Goal: Information Seeking & Learning: Learn about a topic

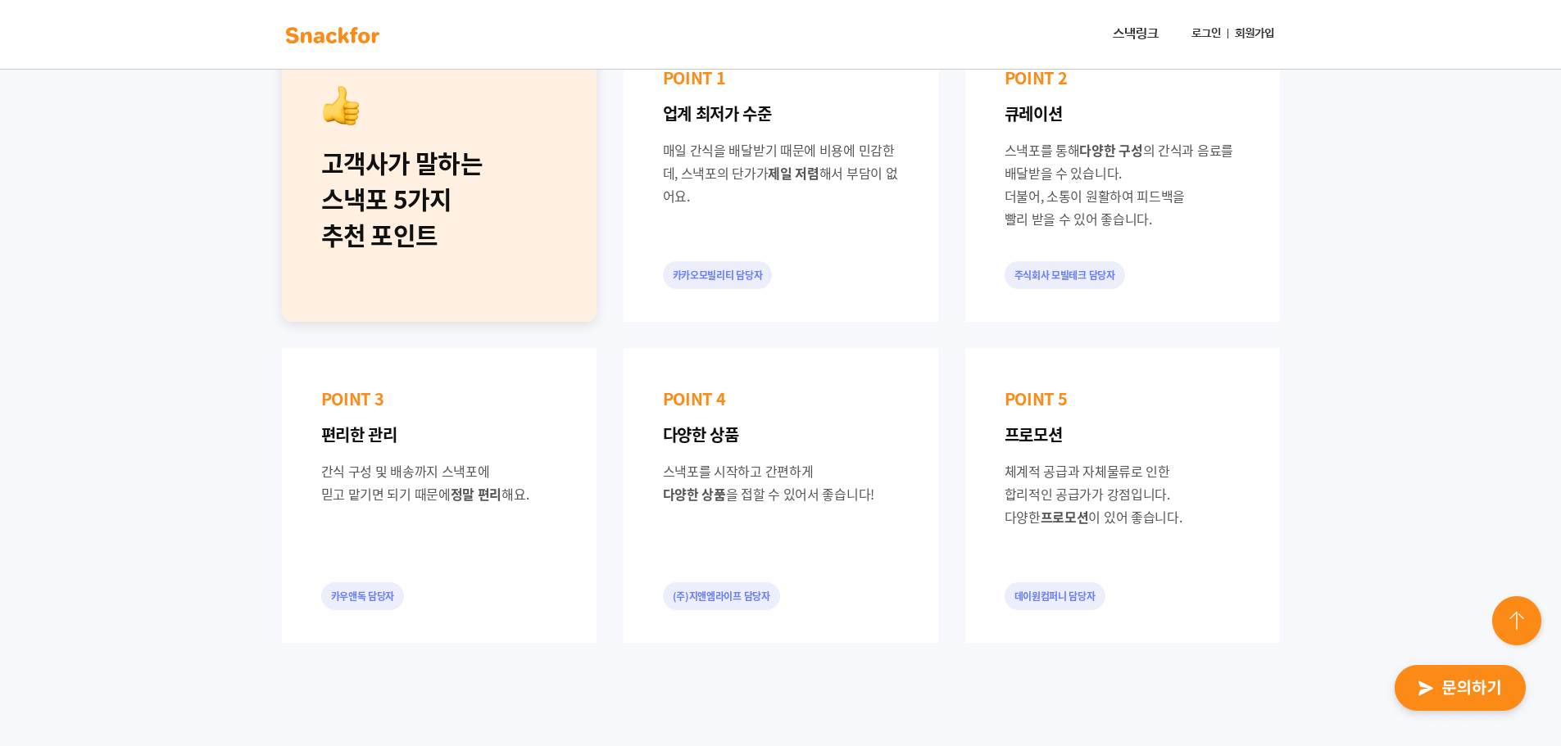
scroll to position [901, 0]
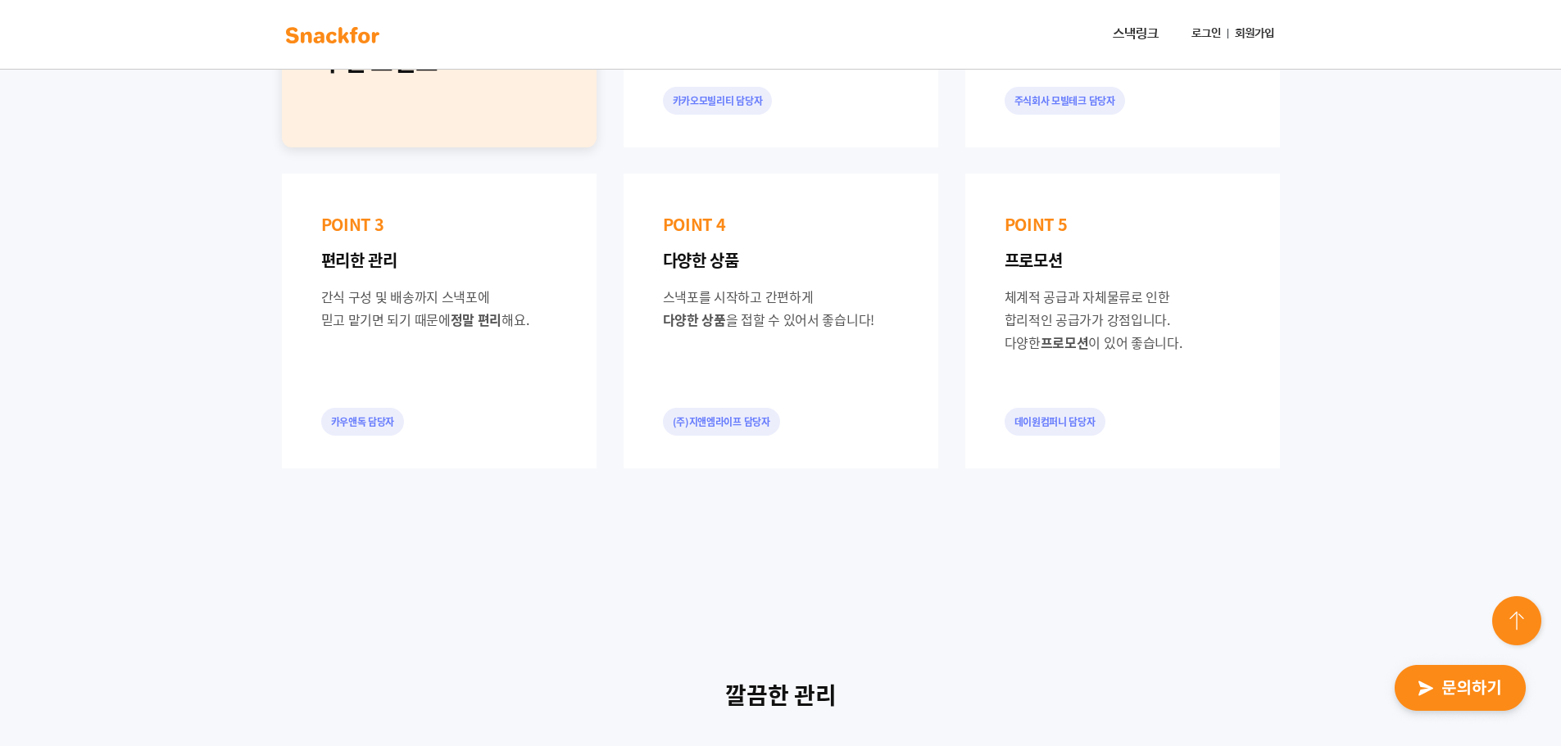
click at [346, 31] on img at bounding box center [332, 35] width 103 height 26
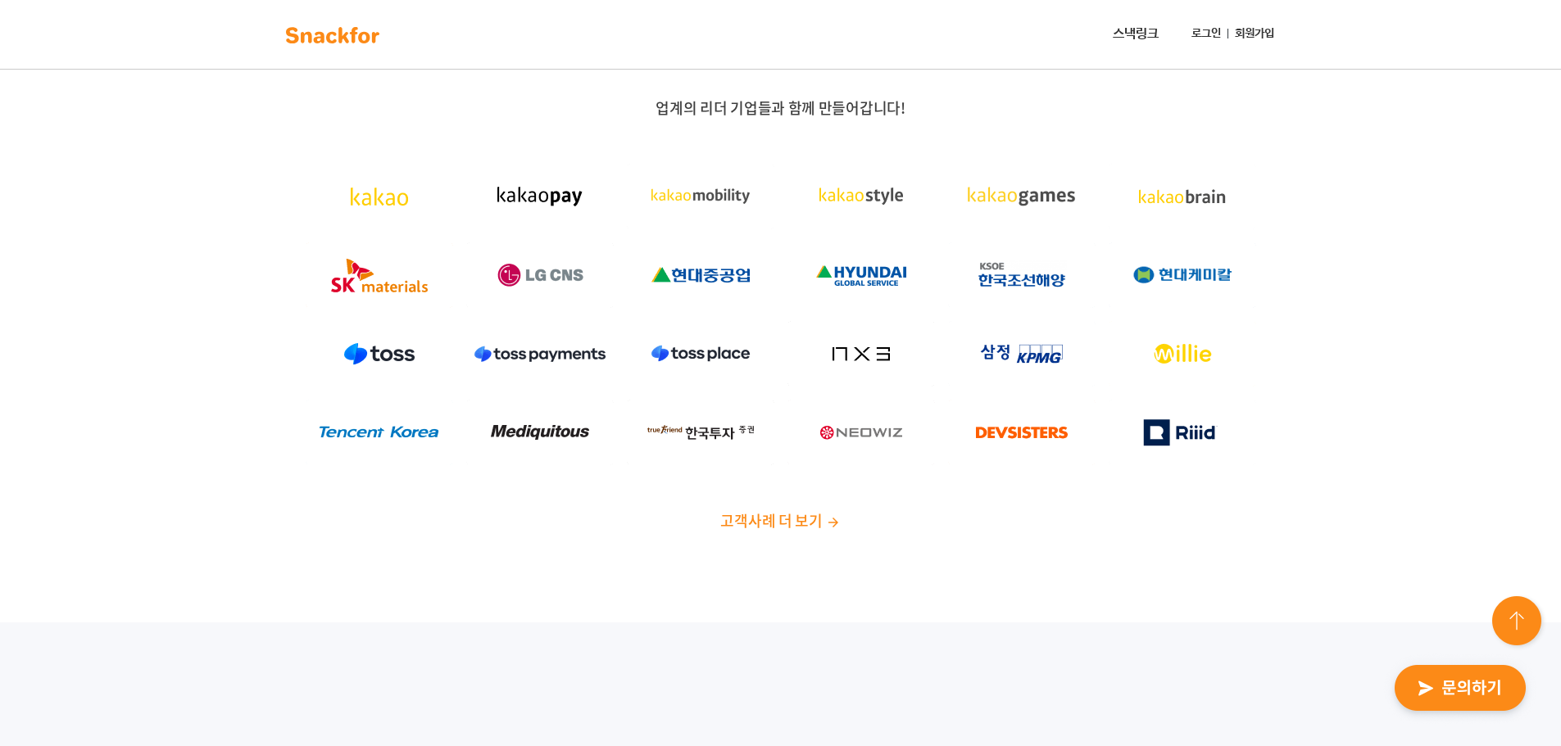
drag, startPoint x: 0, startPoint y: 0, endPoint x: 346, endPoint y: 34, distance: 347.4
click at [346, 34] on img at bounding box center [332, 35] width 103 height 26
click at [787, 518] on span "고객사례 더 보기" at bounding box center [771, 521] width 102 height 22
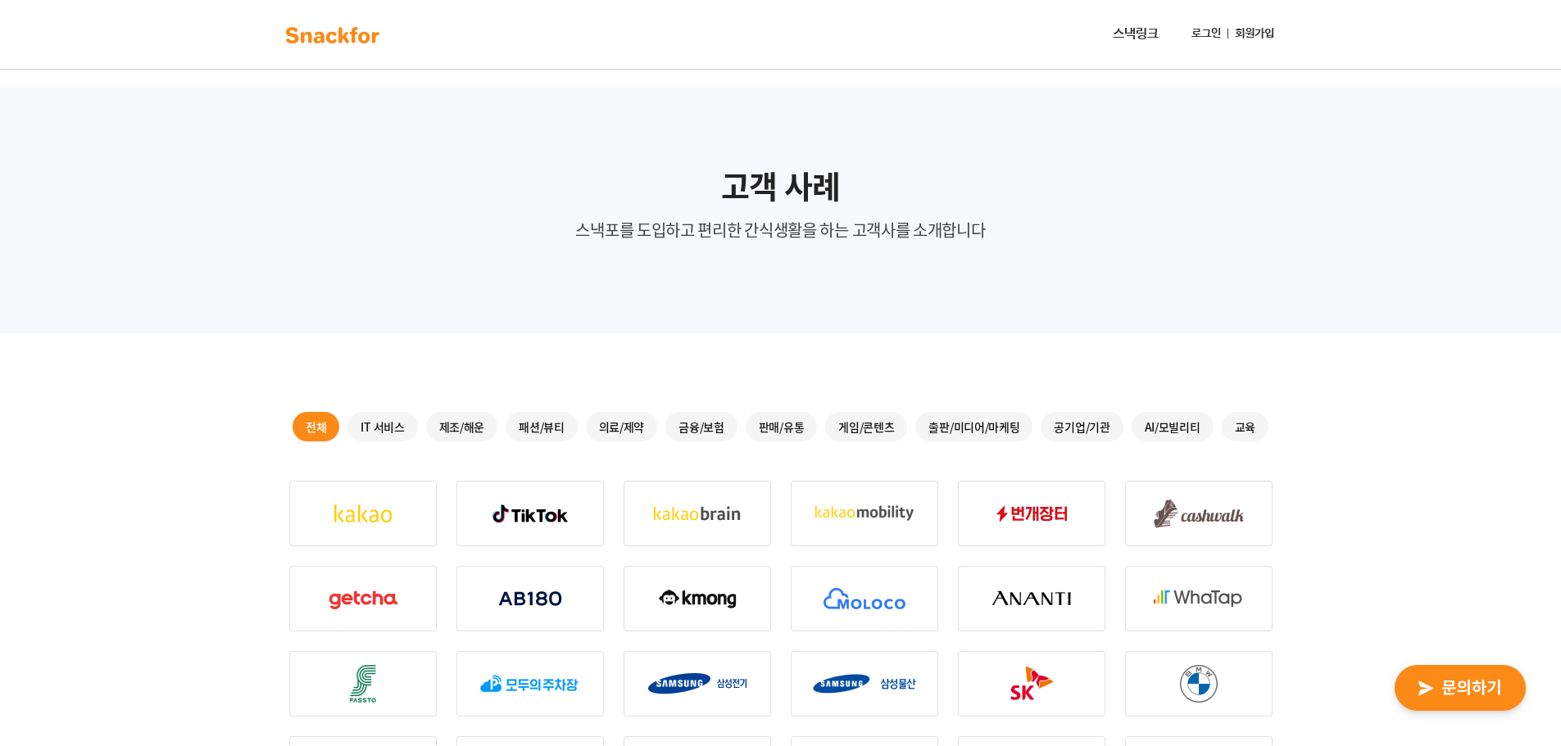
click at [341, 47] on img at bounding box center [332, 35] width 103 height 26
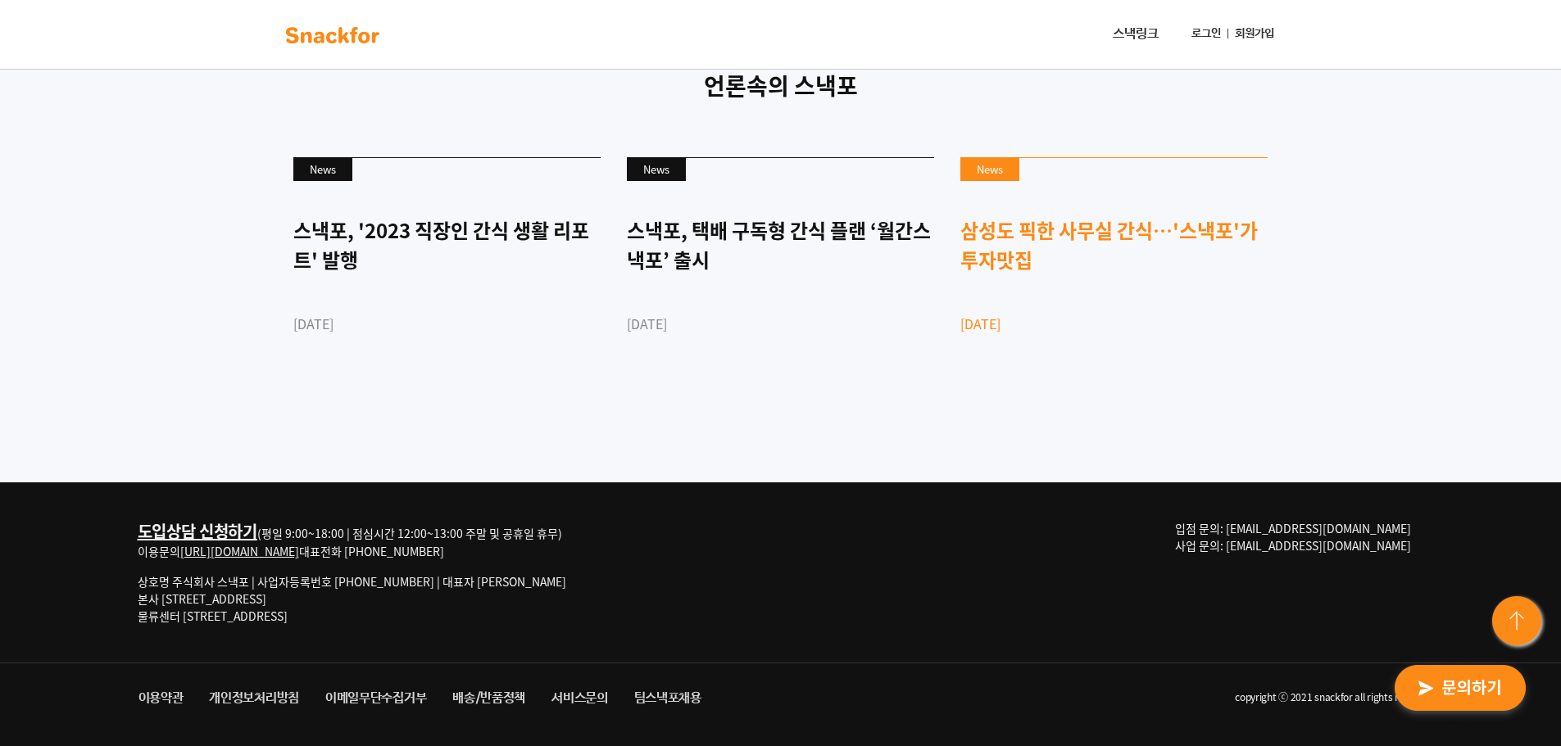
scroll to position [3917, 0]
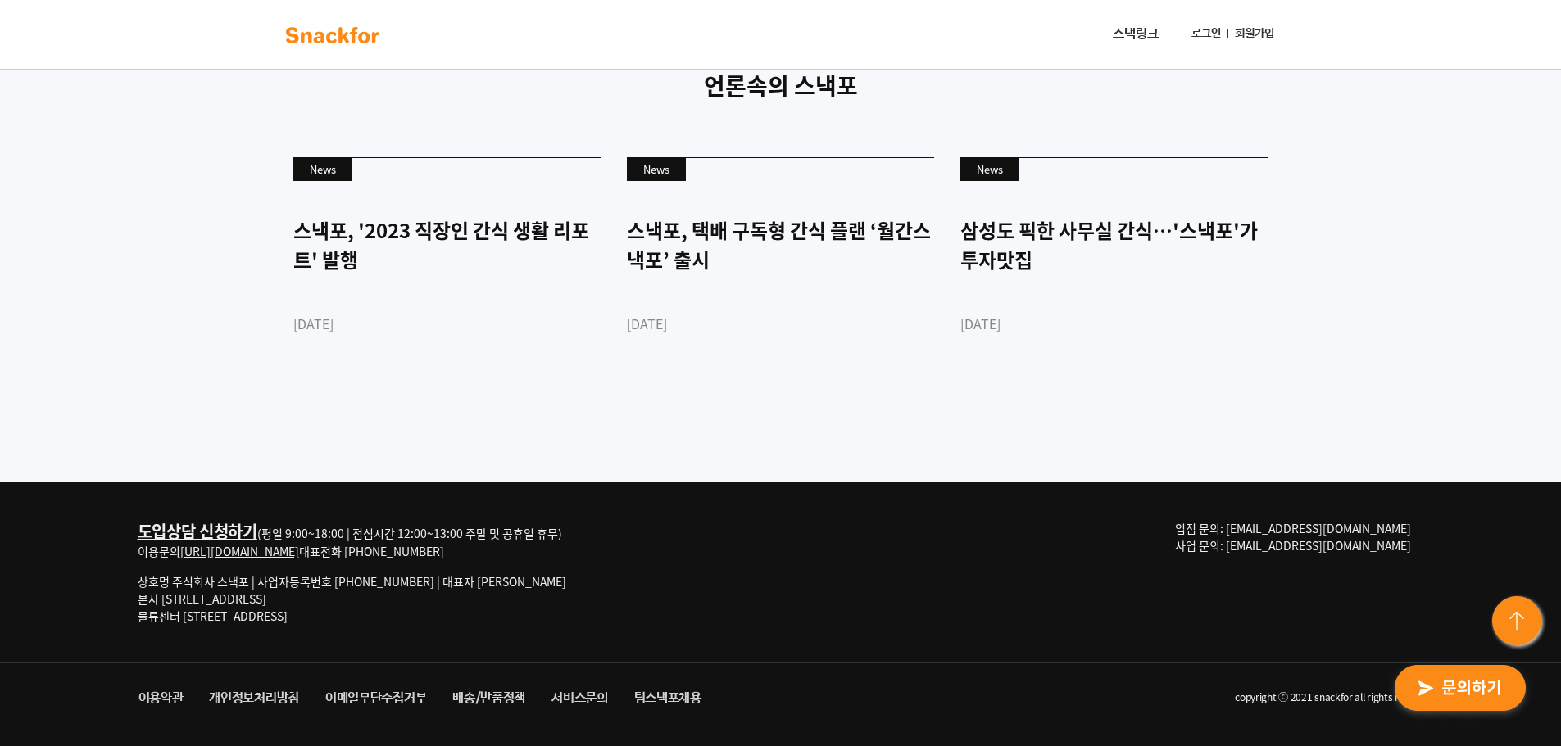
click at [184, 543] on link "도입상담 신청하기" at bounding box center [198, 531] width 120 height 24
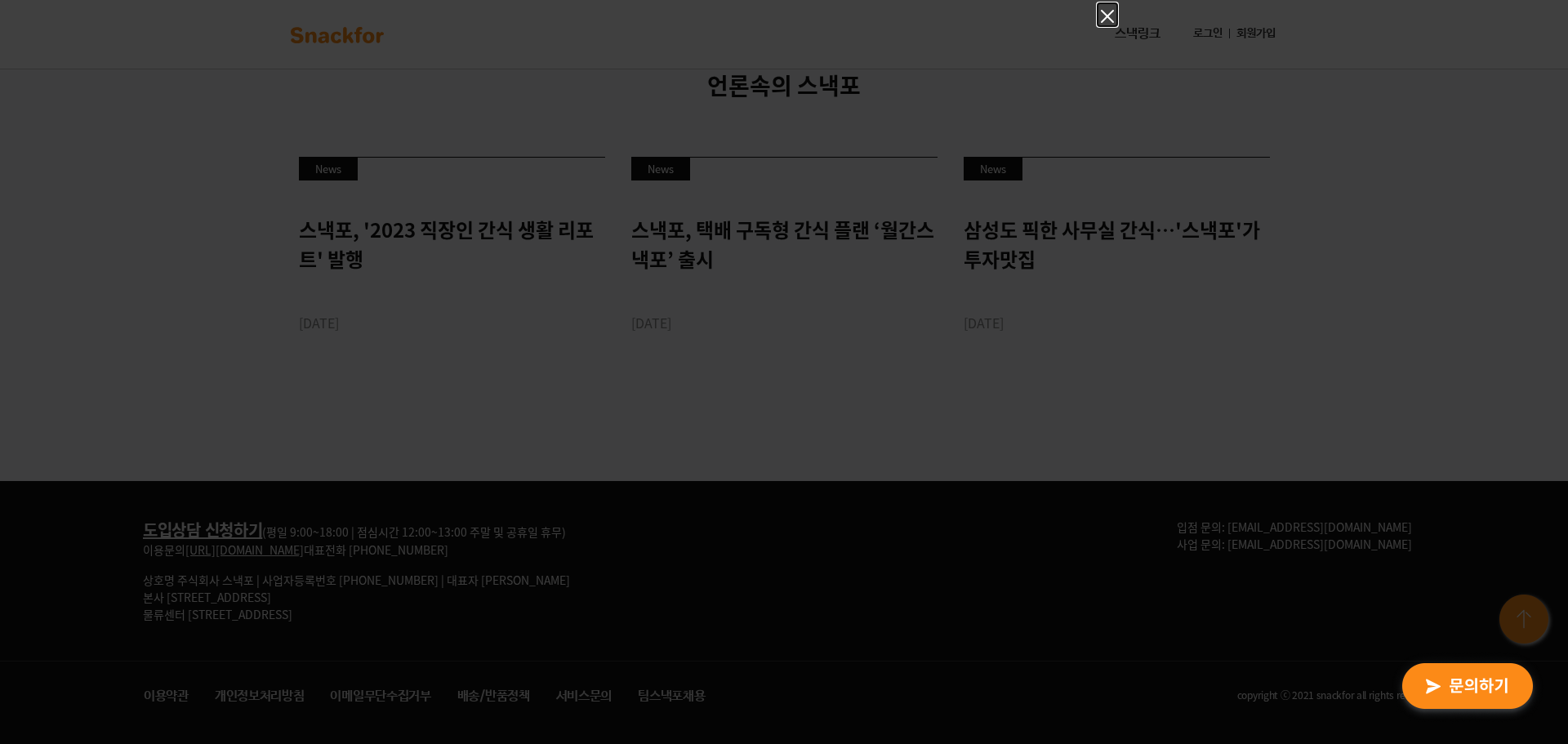
click at [1098, 13] on icon "Close" at bounding box center [1107, 17] width 20 height 20
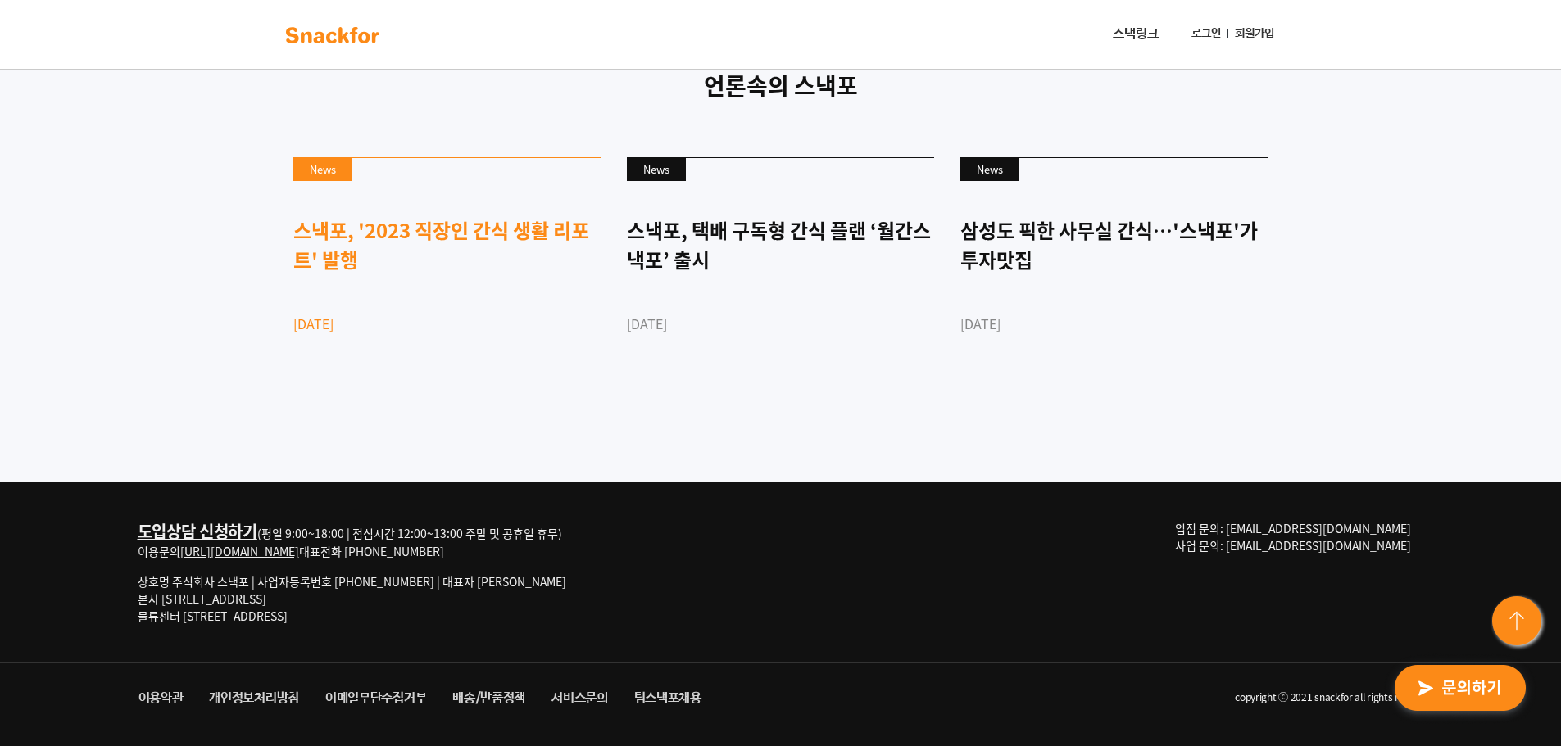
click at [489, 274] on div "스낵포, '2023 직장인 간식 생활 리포트' 발행" at bounding box center [446, 244] width 307 height 59
